Goal: Task Accomplishment & Management: Use online tool/utility

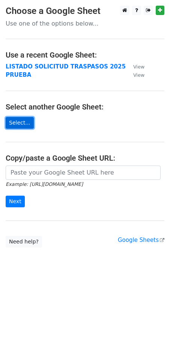
click at [26, 123] on link "Select..." at bounding box center [20, 123] width 28 height 12
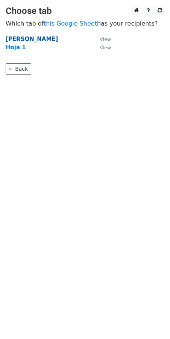
click at [37, 39] on strong "[PERSON_NAME]" at bounding box center [32, 39] width 52 height 7
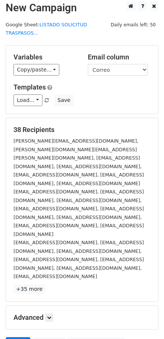
scroll to position [5, 0]
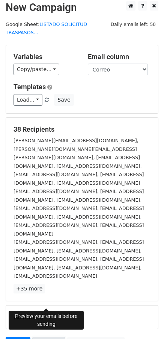
click at [54, 336] on link "Preview" at bounding box center [48, 343] width 33 height 14
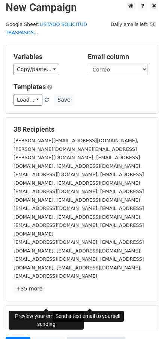
click at [75, 336] on link "Send Test Email" at bounding box center [95, 343] width 57 height 14
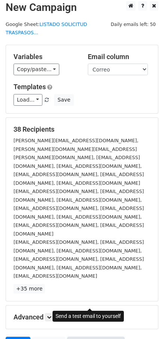
click at [80, 336] on link "Send Test Email" at bounding box center [95, 343] width 57 height 14
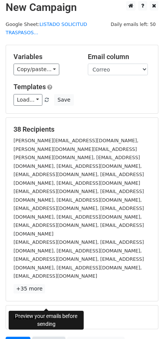
click at [53, 336] on link "Preview" at bounding box center [48, 343] width 33 height 14
click at [18, 336] on link "Send" at bounding box center [18, 343] width 25 height 14
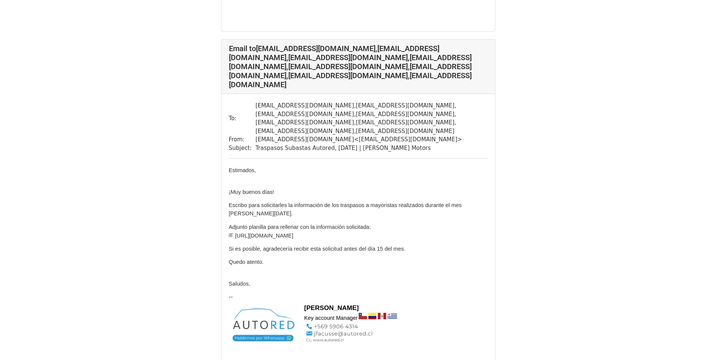
scroll to position [411, 0]
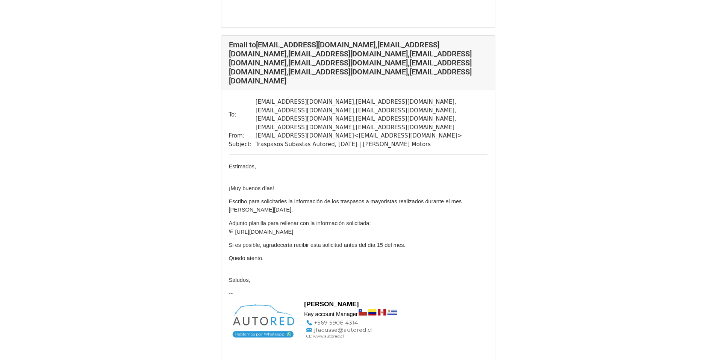
drag, startPoint x: 319, startPoint y: 203, endPoint x: 226, endPoint y: 200, distance: 93.3
click at [226, 200] on div "To: fanfruns@anfrunsmotors.cl , imoya@anfrunsmotors.cl , fleon@anfrunsmotors.cl…" at bounding box center [358, 251] width 274 height 323
copy span "https://docs.google.com/spreadsheets/d/1Mtw46mA3MMdT4OkZuP48DLcy4oLcVADPA6uFzwx…"
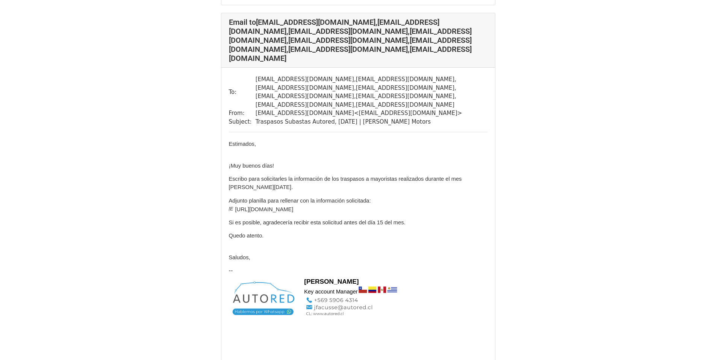
scroll to position [342, 0]
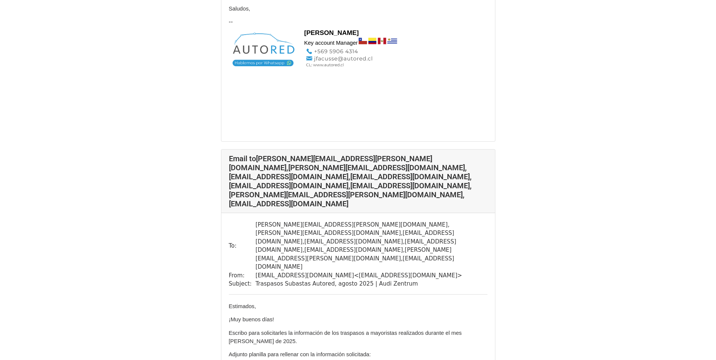
scroll to position [1510, 0]
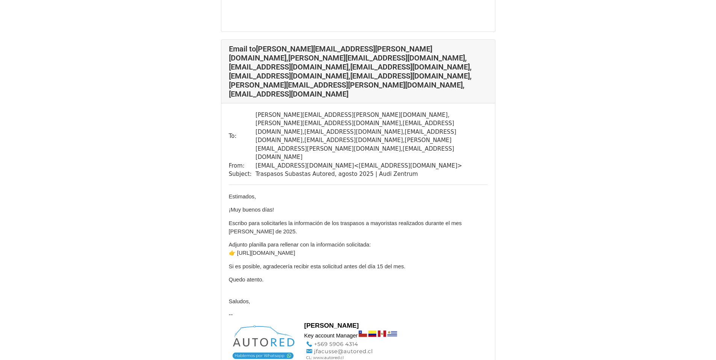
drag, startPoint x: 275, startPoint y: 158, endPoint x: 238, endPoint y: 152, distance: 37.3
copy span "ttps://[DOMAIN_NAME][URL]"
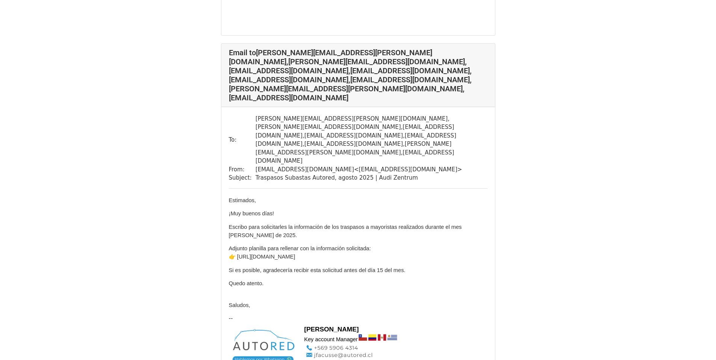
scroll to position [1506, 0]
click at [436, 344] on p at bounding box center [378, 356] width 148 height 25
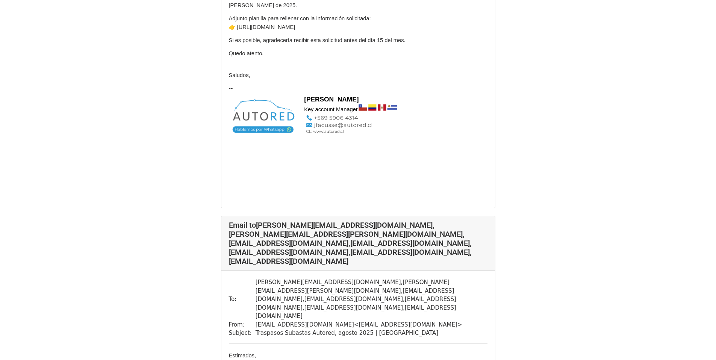
scroll to position [3585, 0]
drag, startPoint x: 259, startPoint y: 205, endPoint x: 238, endPoint y: 198, distance: 22.6
copy span "ttps://[DOMAIN_NAME][URL]"
